Goal: Task Accomplishment & Management: Use online tool/utility

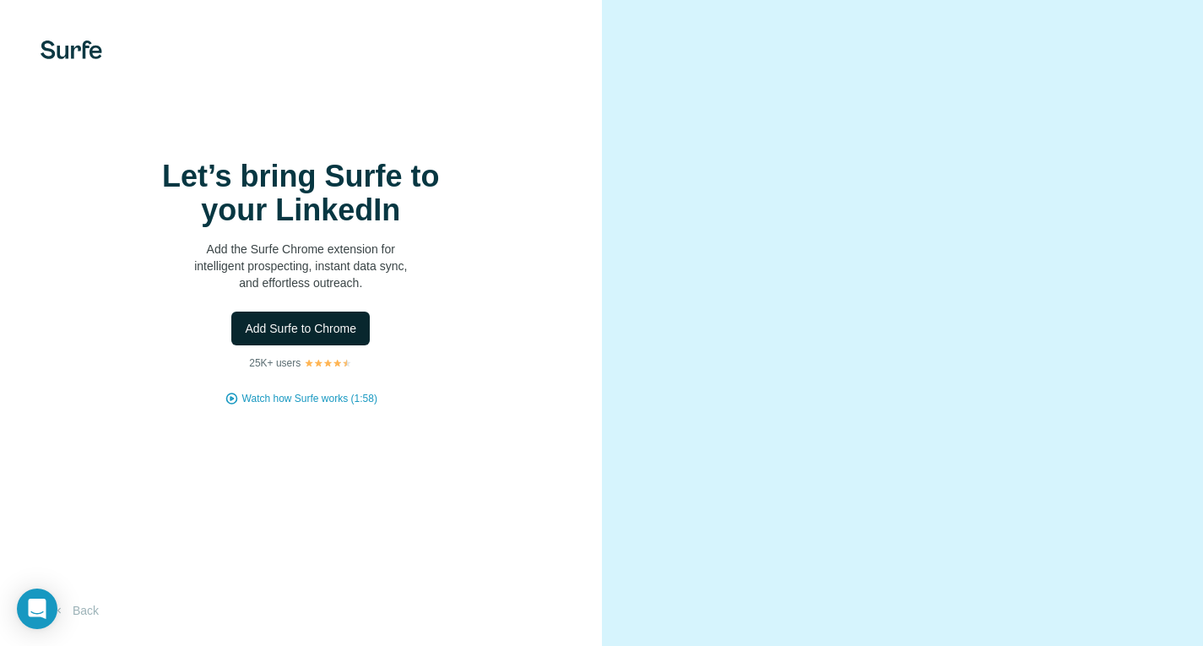
click at [310, 333] on span "Add Surfe to Chrome" at bounding box center [300, 328] width 111 height 17
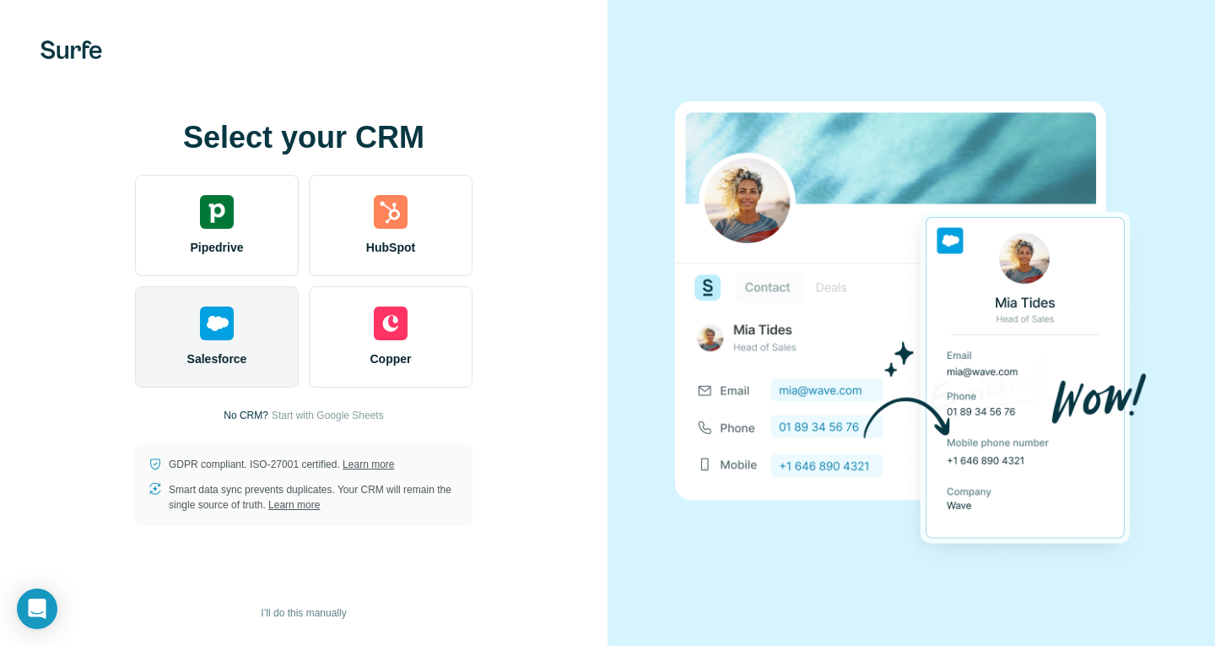
click at [231, 318] on img at bounding box center [217, 323] width 34 height 34
click at [200, 355] on span "Salesforce" at bounding box center [217, 358] width 60 height 17
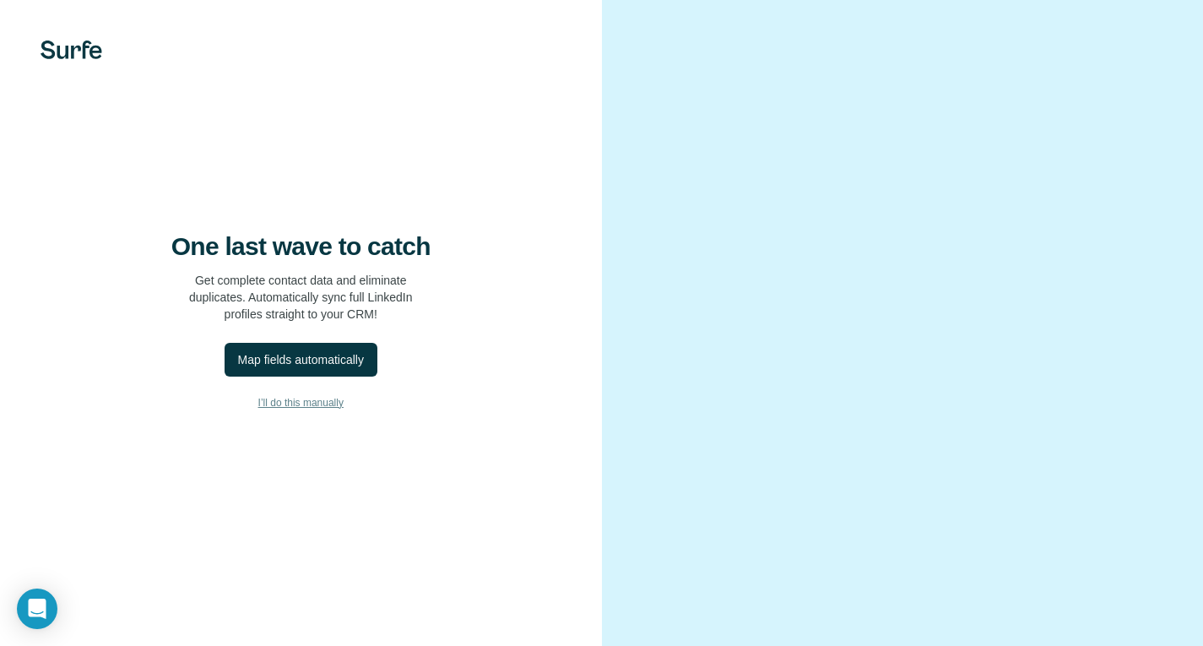
click at [300, 404] on span "I’ll do this manually" at bounding box center [300, 402] width 85 height 15
